Goal: Information Seeking & Learning: Learn about a topic

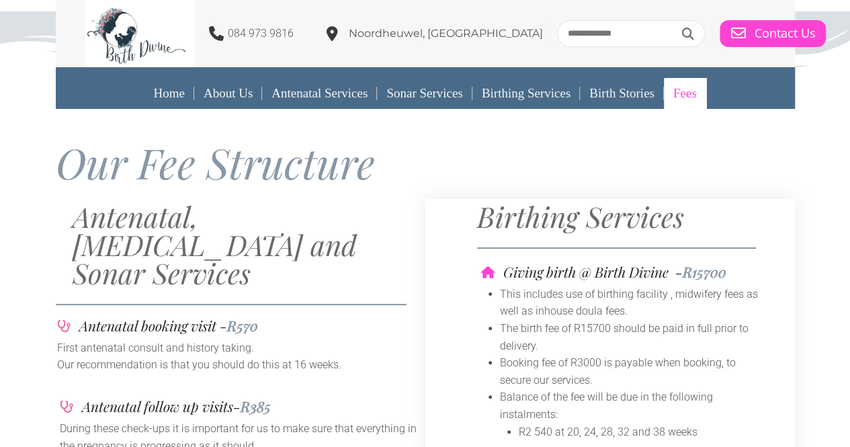
click at [404, 76] on div at bounding box center [425, 72] width 739 height 11
click at [335, 97] on link "Antenatal Services" at bounding box center [319, 93] width 115 height 31
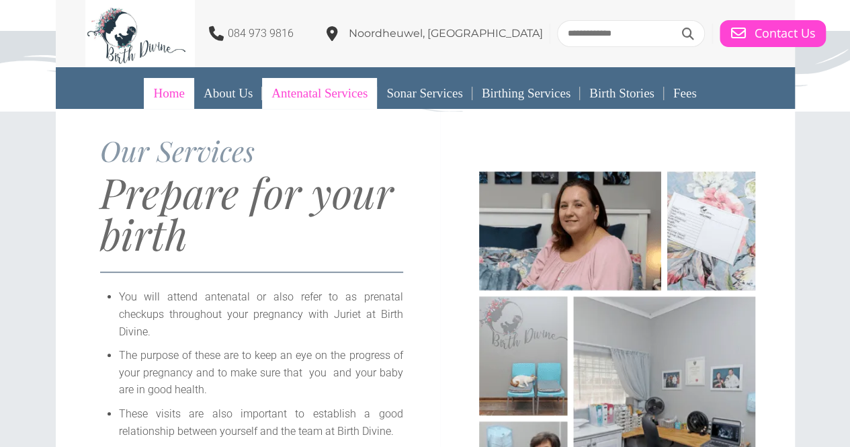
click at [152, 94] on link "Home" at bounding box center [169, 93] width 50 height 31
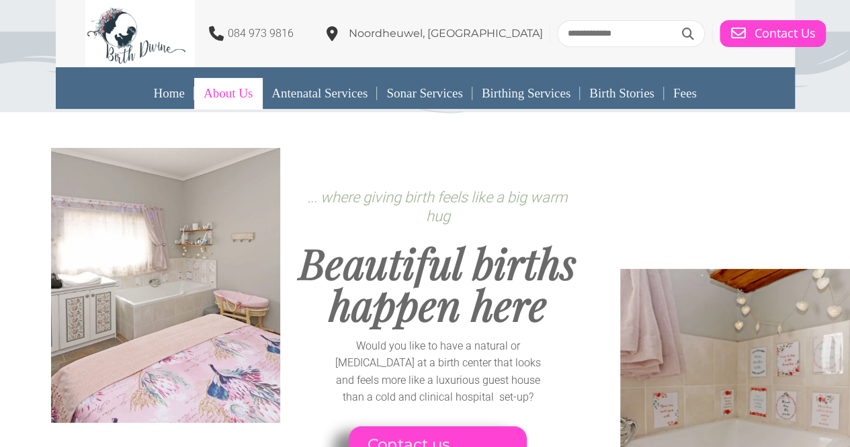
click at [216, 99] on link "About Us" at bounding box center [228, 93] width 68 height 31
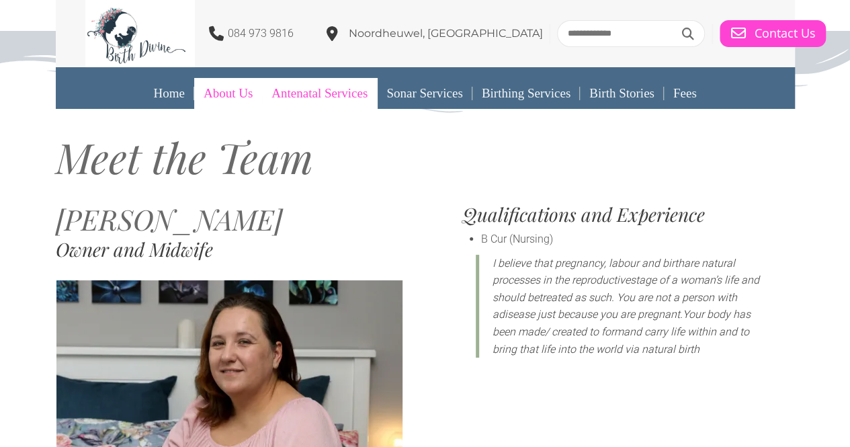
click at [302, 97] on link "Antenatal Services" at bounding box center [319, 93] width 115 height 31
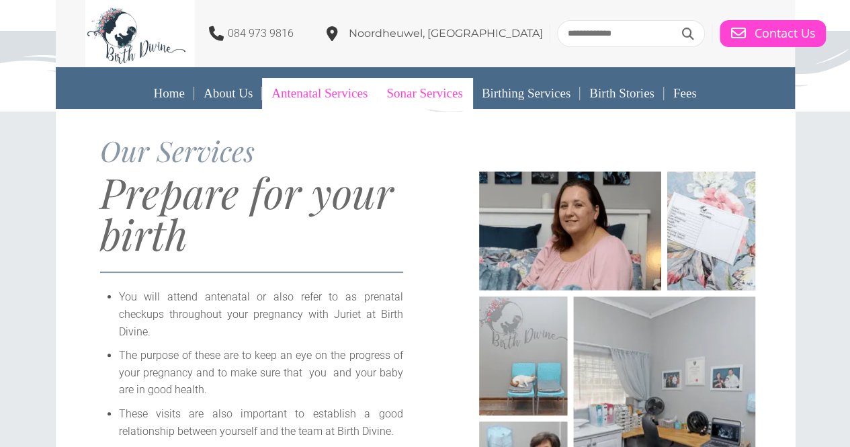
click at [425, 92] on link "Sonar Services" at bounding box center [424, 93] width 95 height 31
